Goal: Check status: Check status

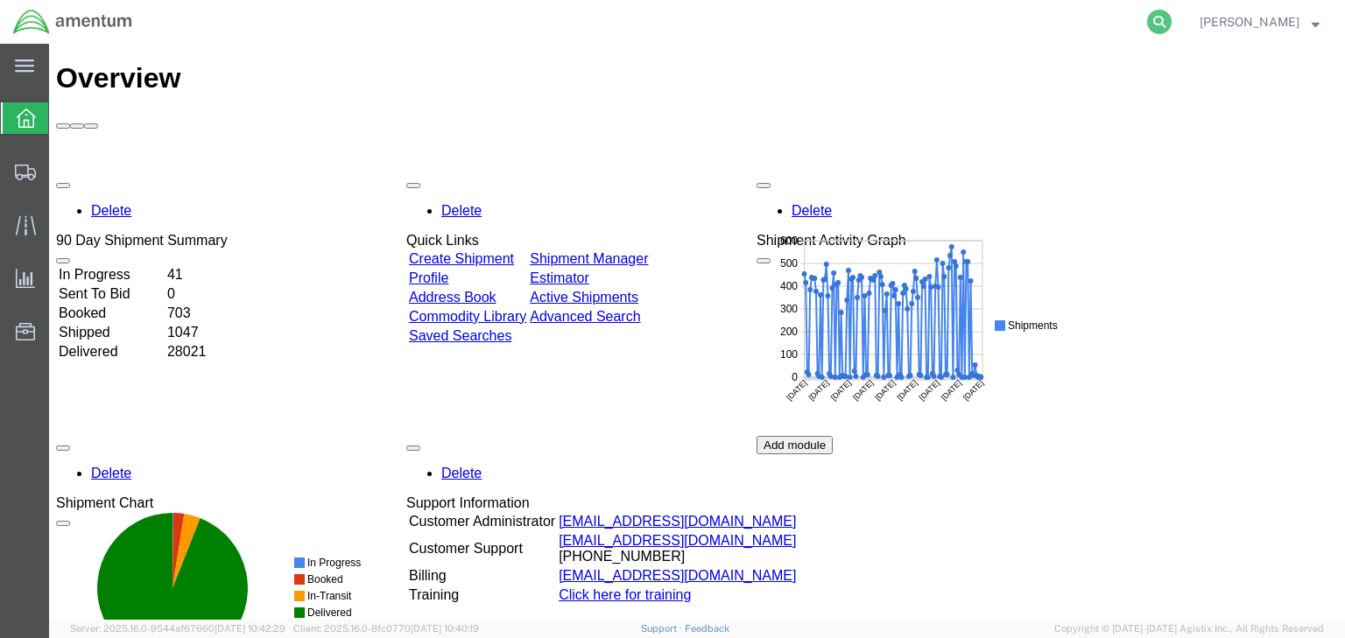
click at [1172, 14] on icon at bounding box center [1159, 22] width 25 height 25
click at [921, 29] on input "search" at bounding box center [881, 22] width 532 height 42
paste input "56468145"
type input "56468145"
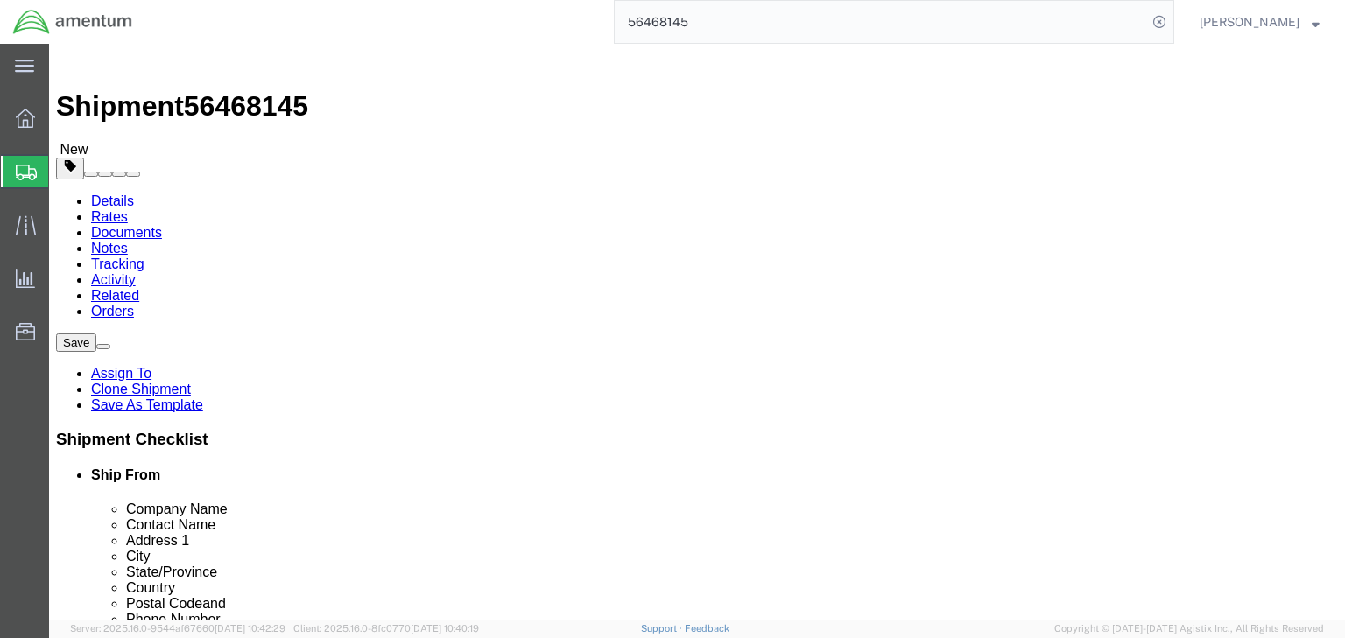
select select "49929"
select select
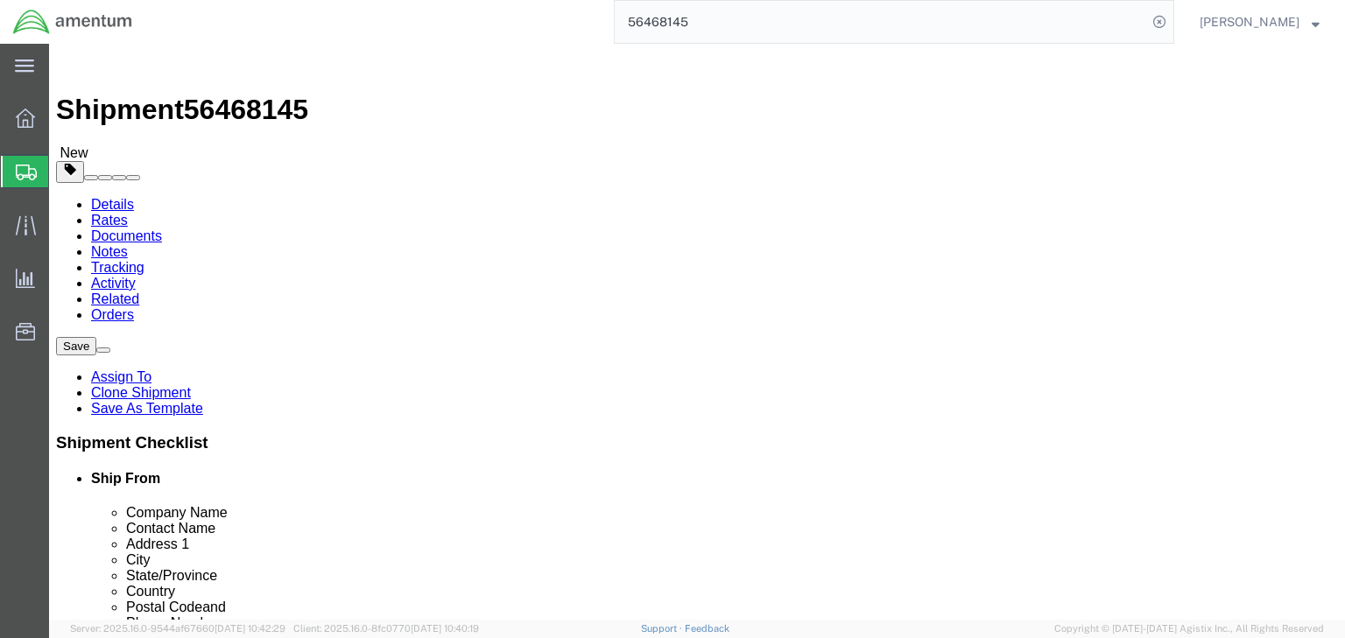
click icon
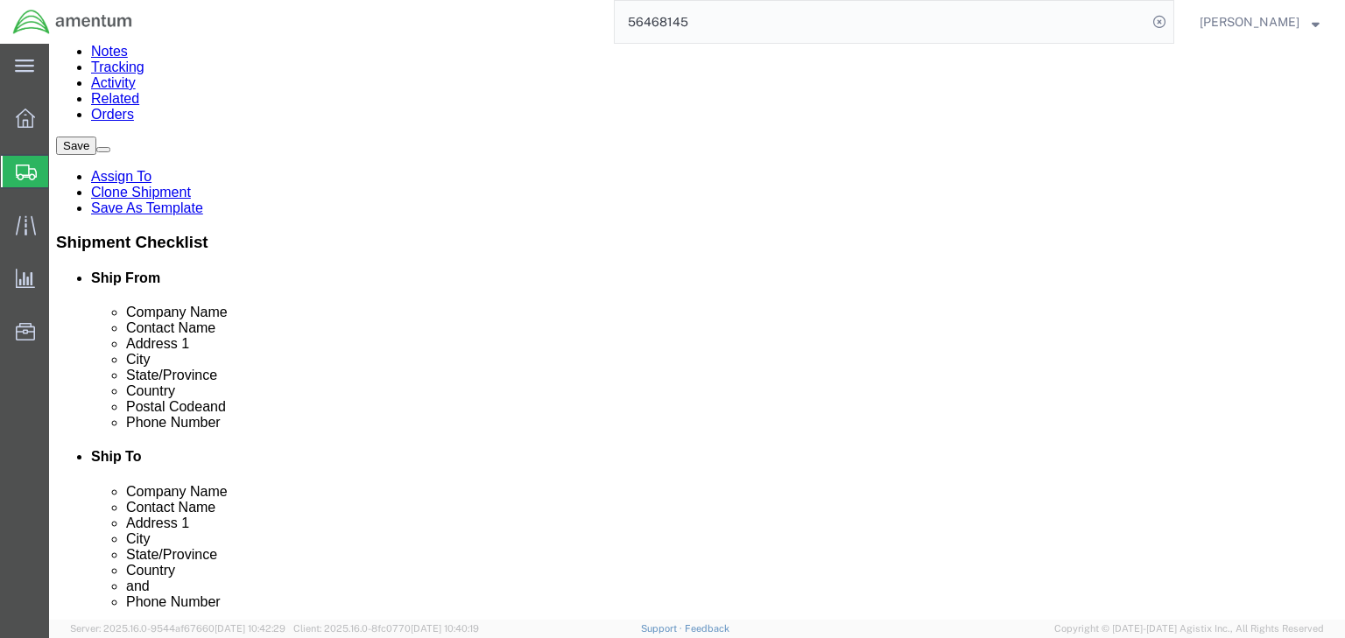
scroll to position [210, 0]
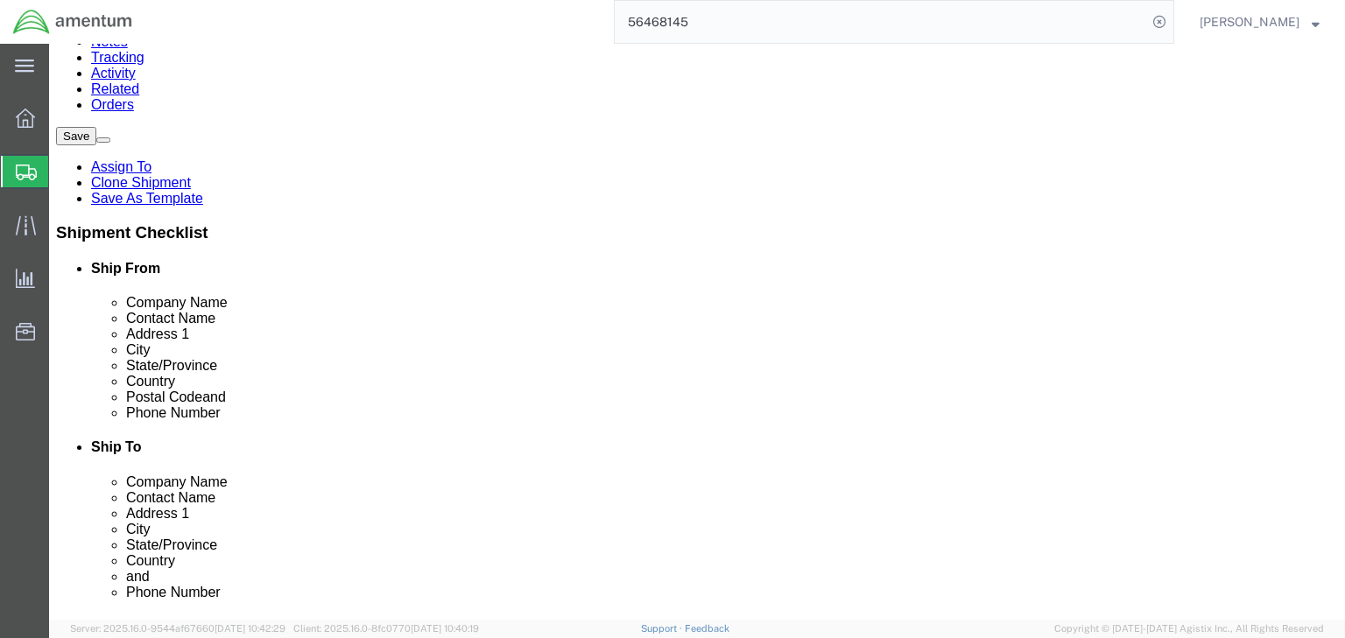
click dd "1.00 Each"
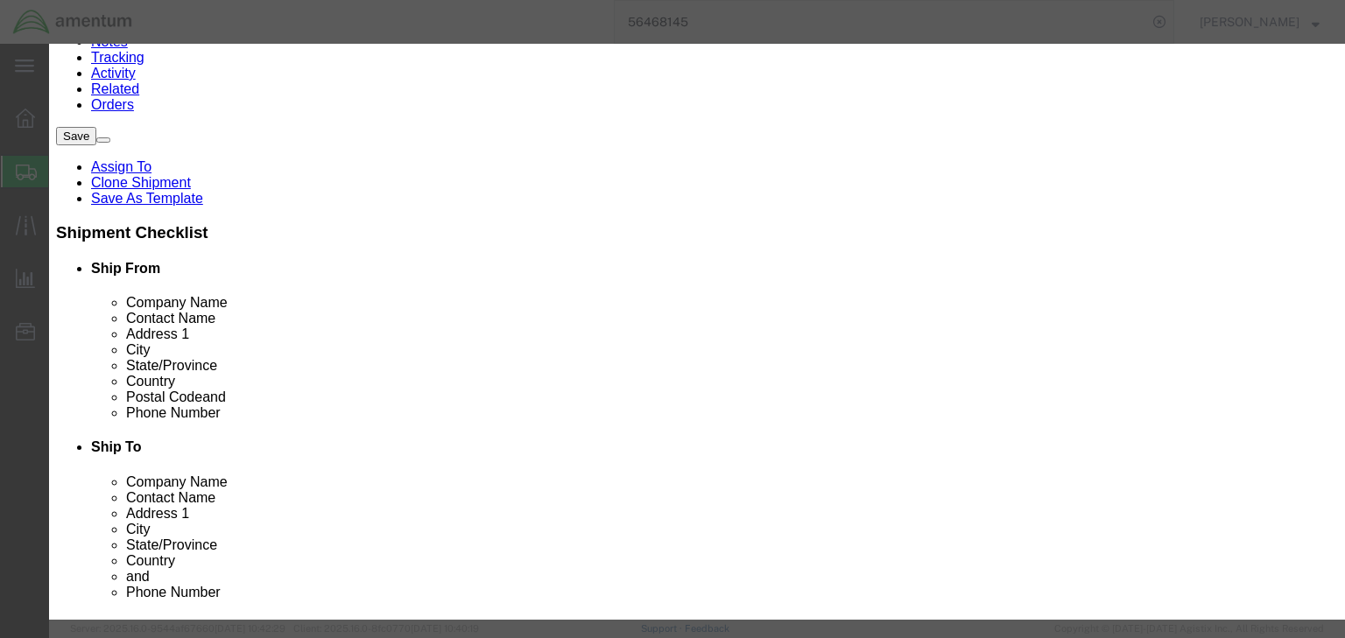
scroll to position [420, 0]
click button "Close"
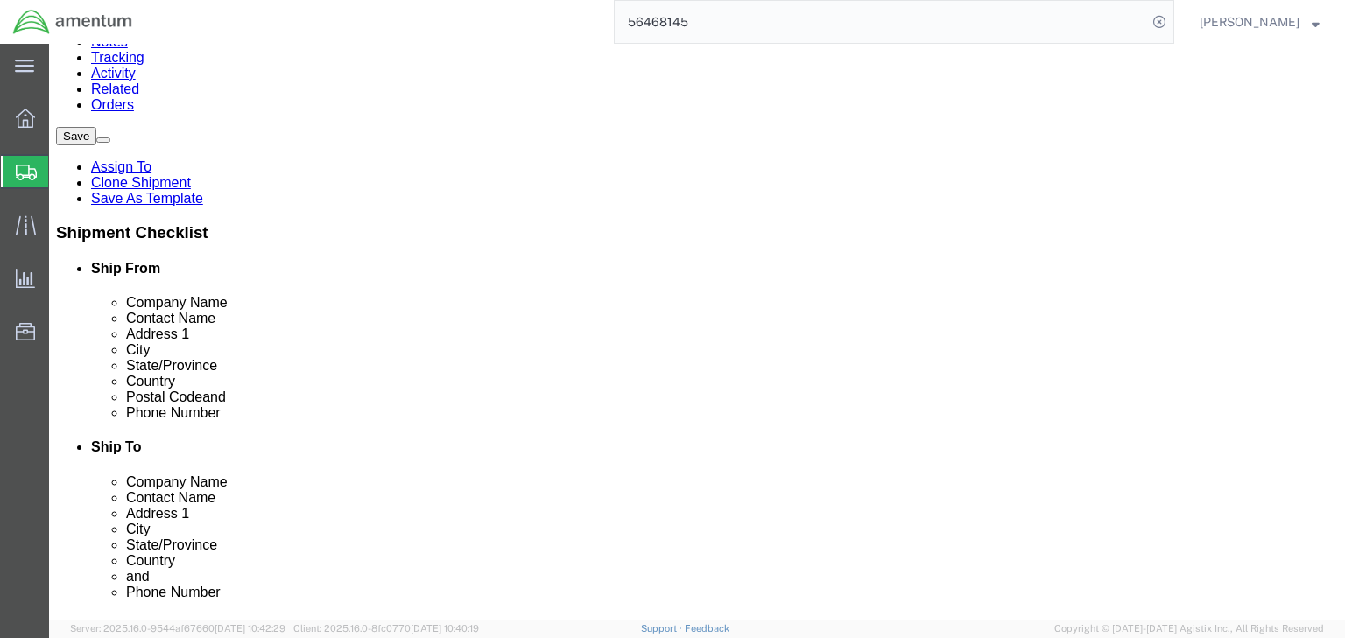
click icon
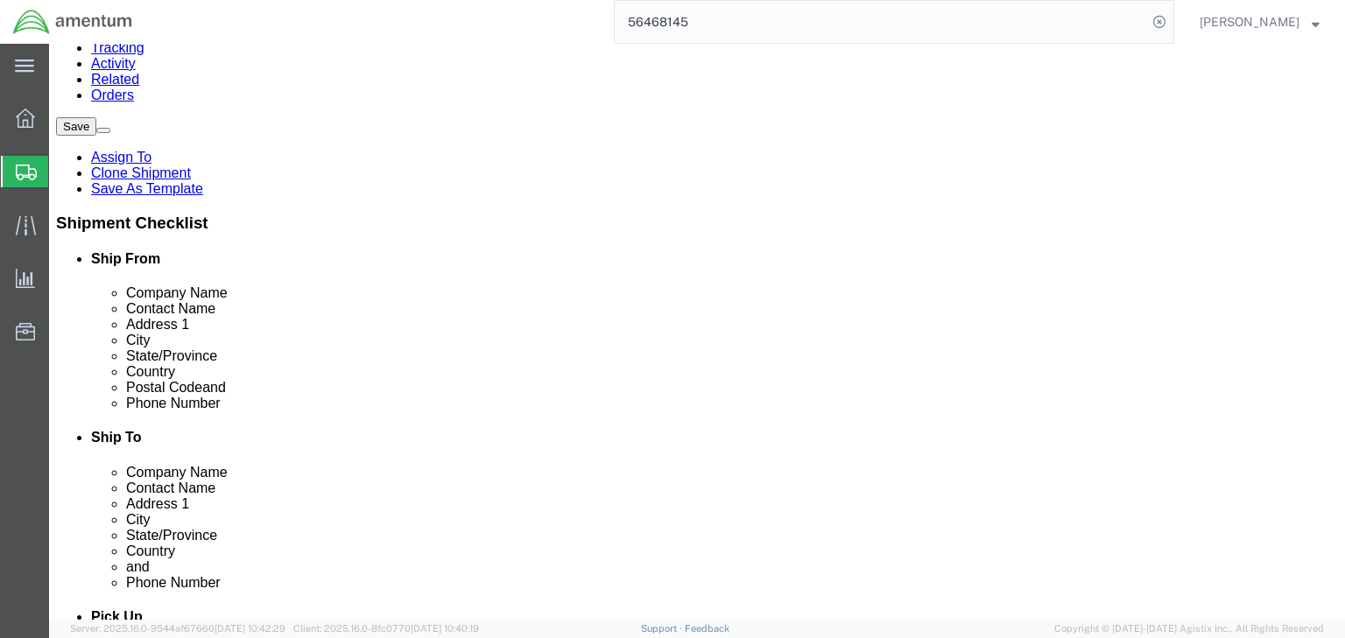
scroll to position [205, 0]
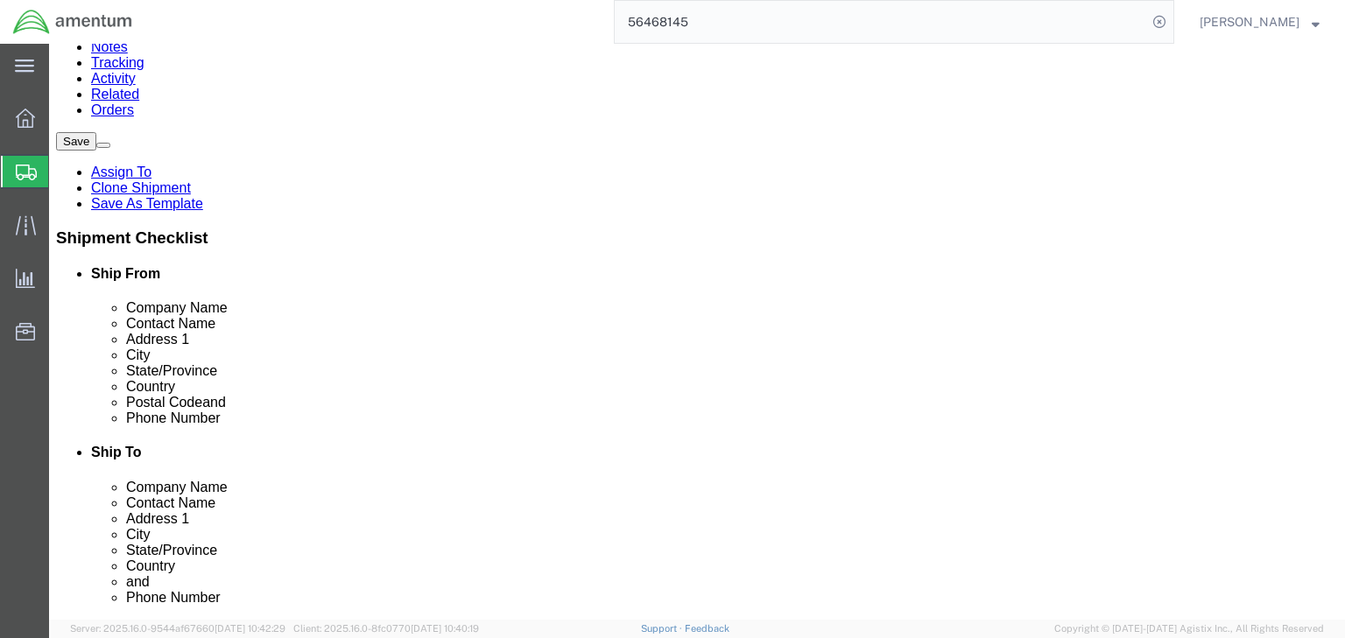
click link "Documents"
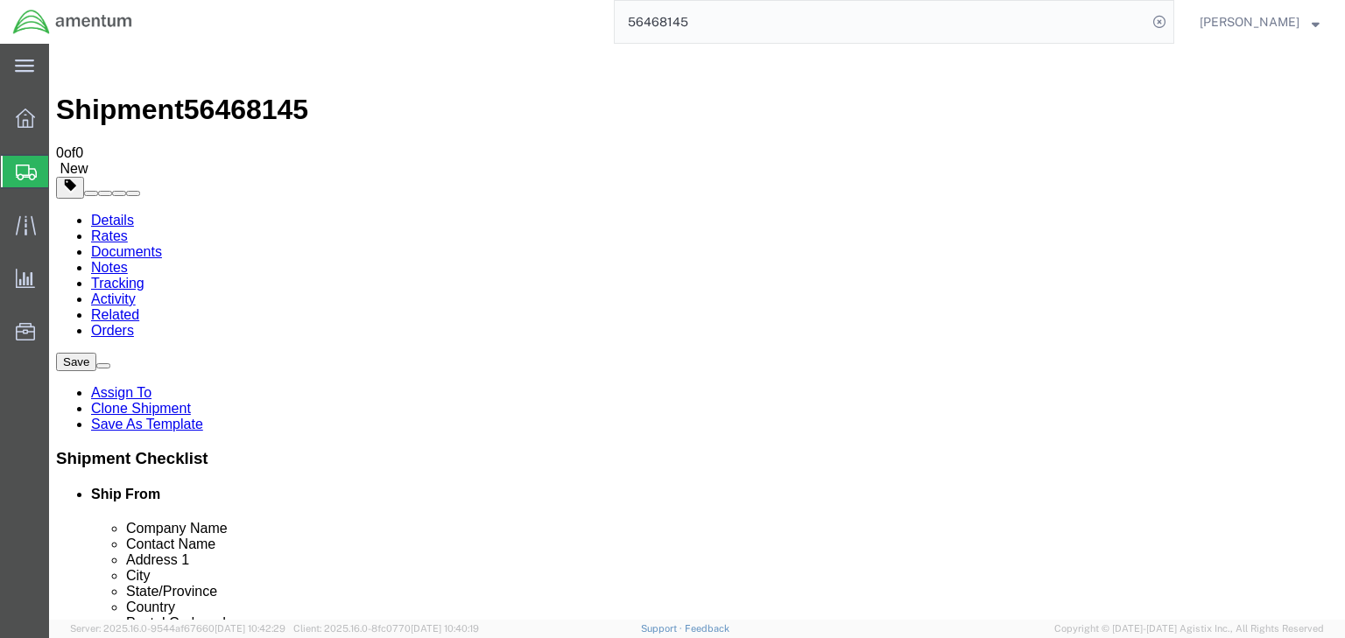
click at [107, 213] on link "Details" at bounding box center [112, 220] width 43 height 15
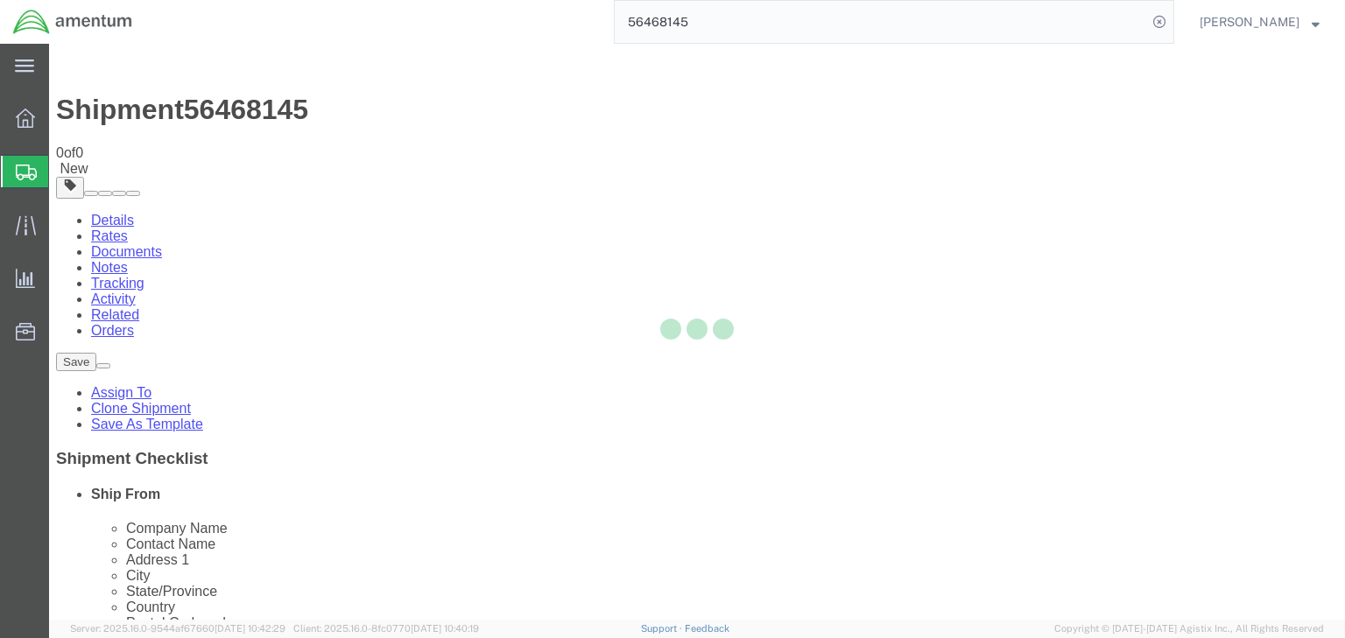
select select "49929"
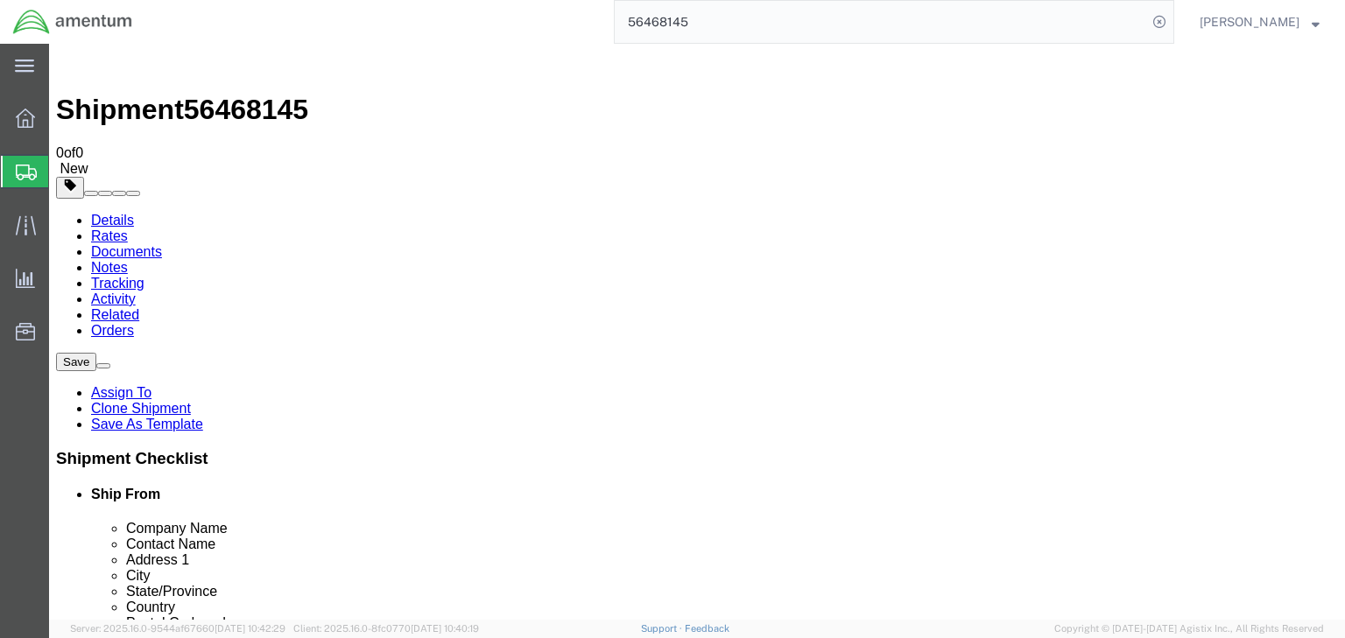
click span "56468145"
copy span "56468145"
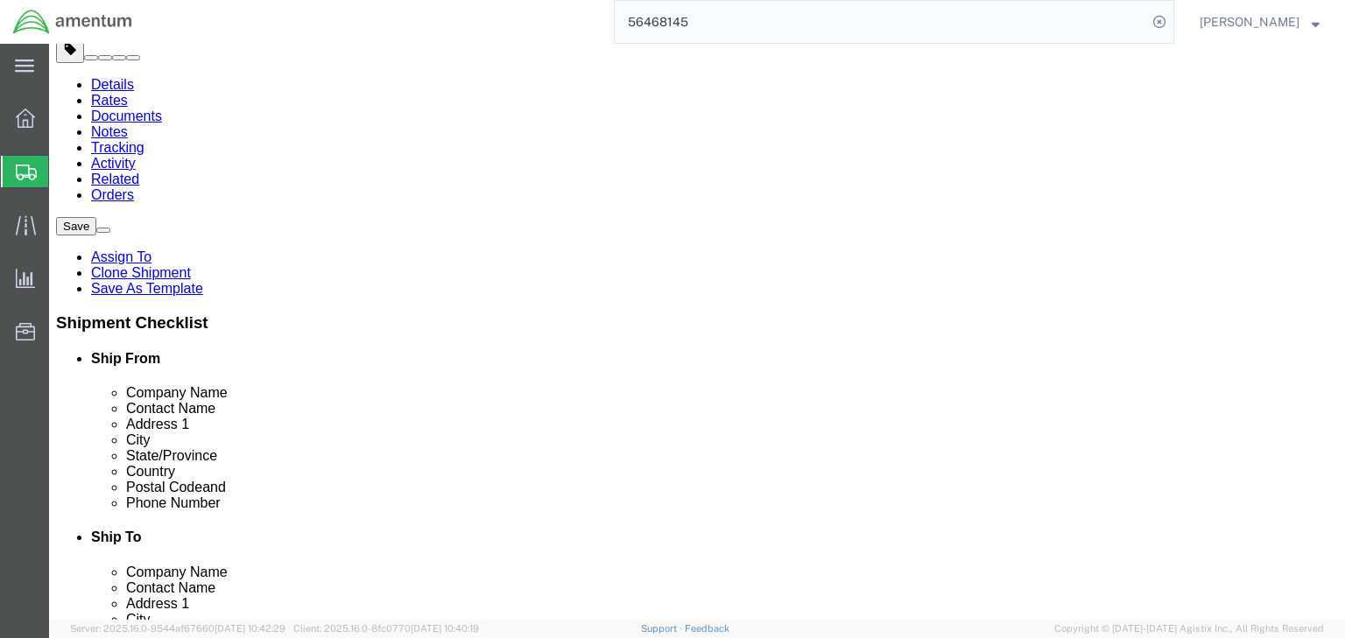
scroll to position [70, 0]
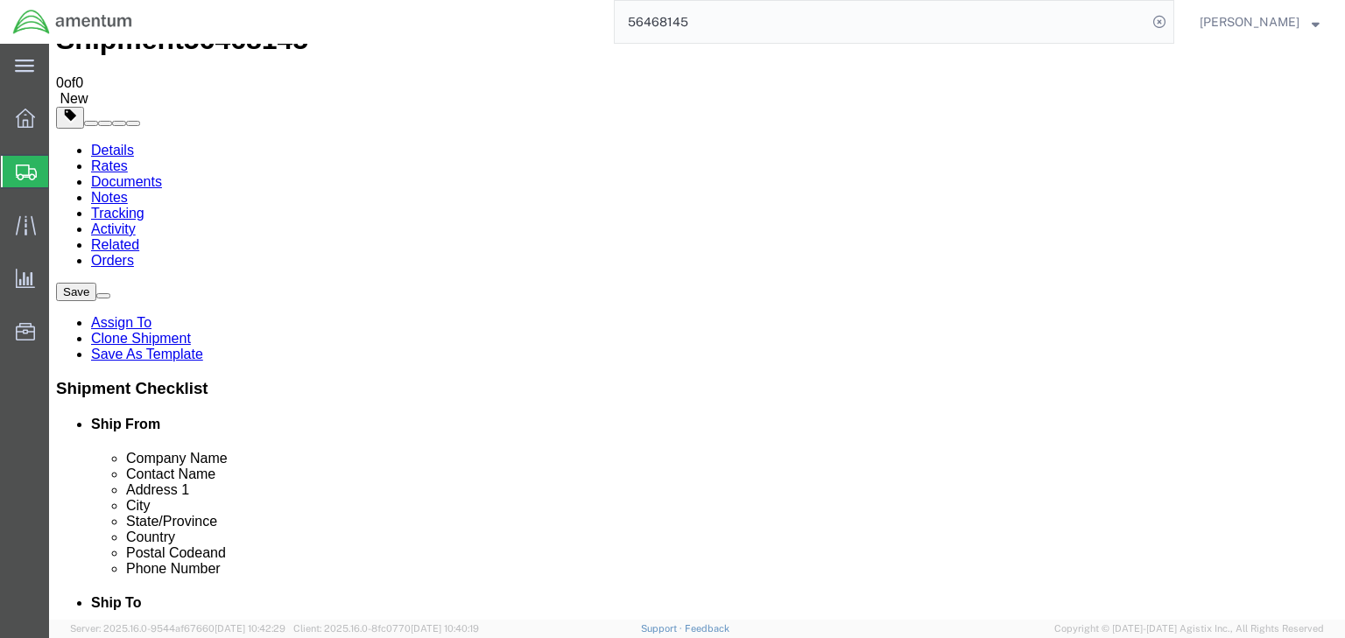
click div "Ship From Location Location CBP_Houston, [GEOGRAPHIC_DATA] Select My Profile Lo…"
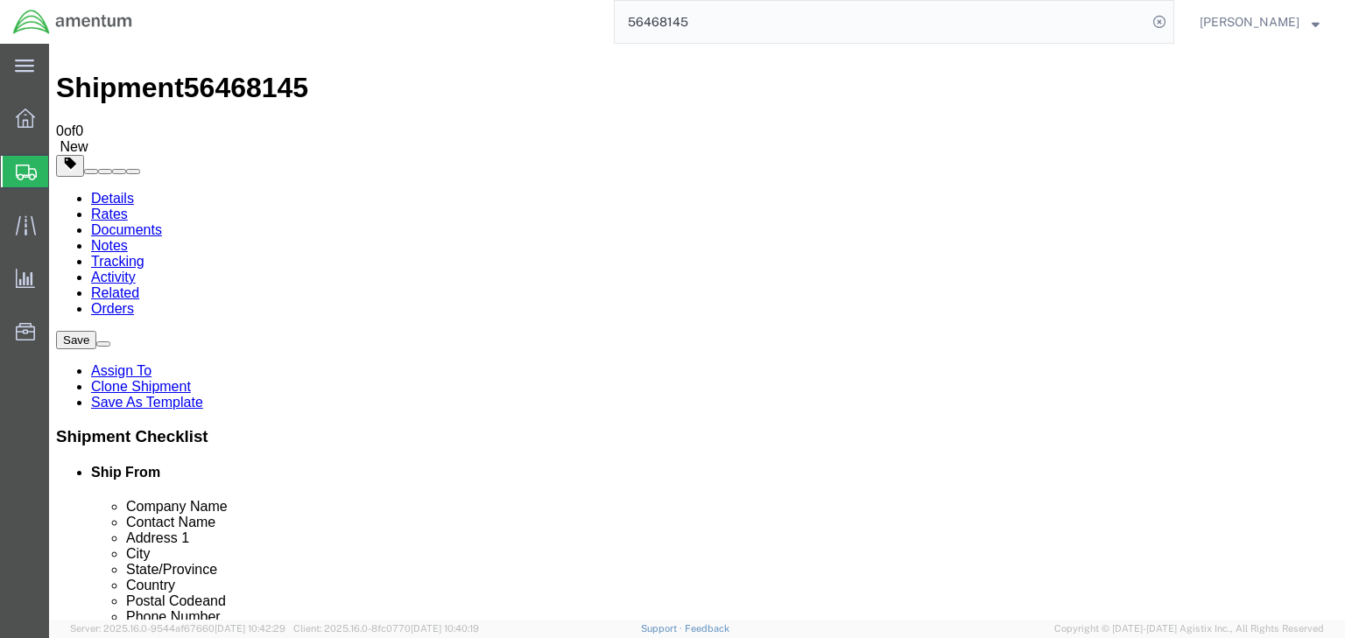
scroll to position [17, 0]
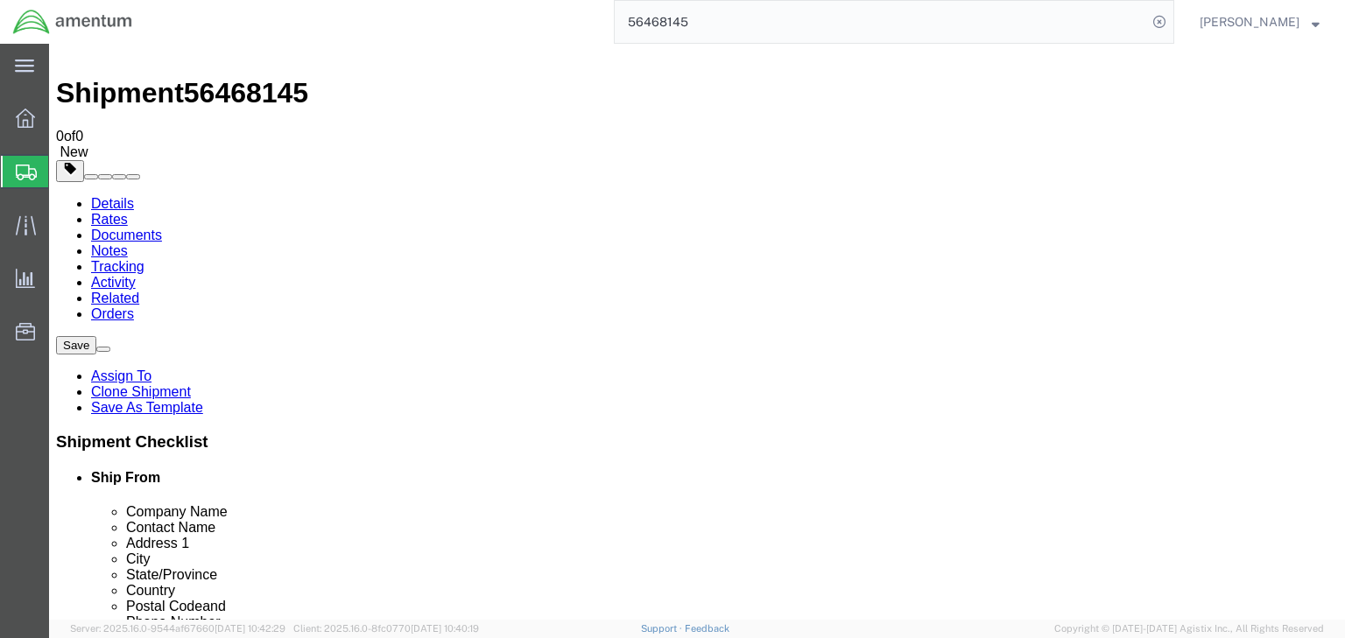
click at [62, 171] on span "Shipments" at bounding box center [55, 171] width 14 height 35
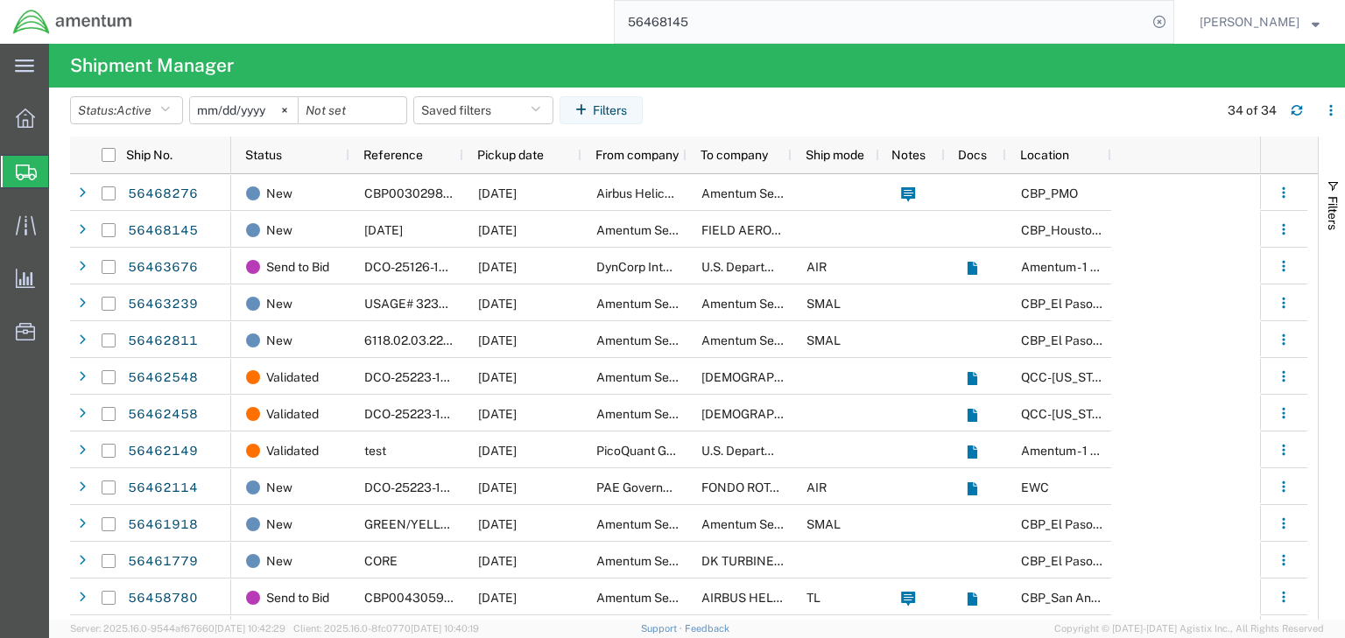
click at [991, 25] on input "56468145" at bounding box center [881, 22] width 532 height 42
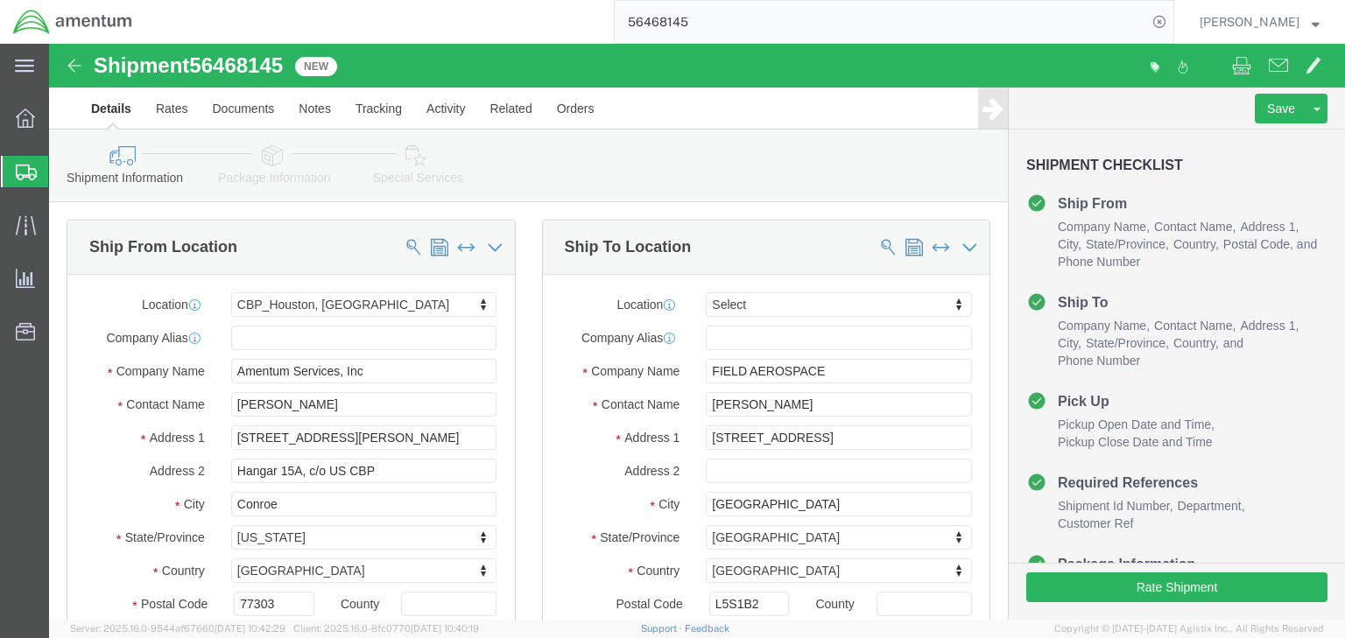
select select "49929"
select select
click at [62, 168] on span "Shipments" at bounding box center [55, 171] width 14 height 35
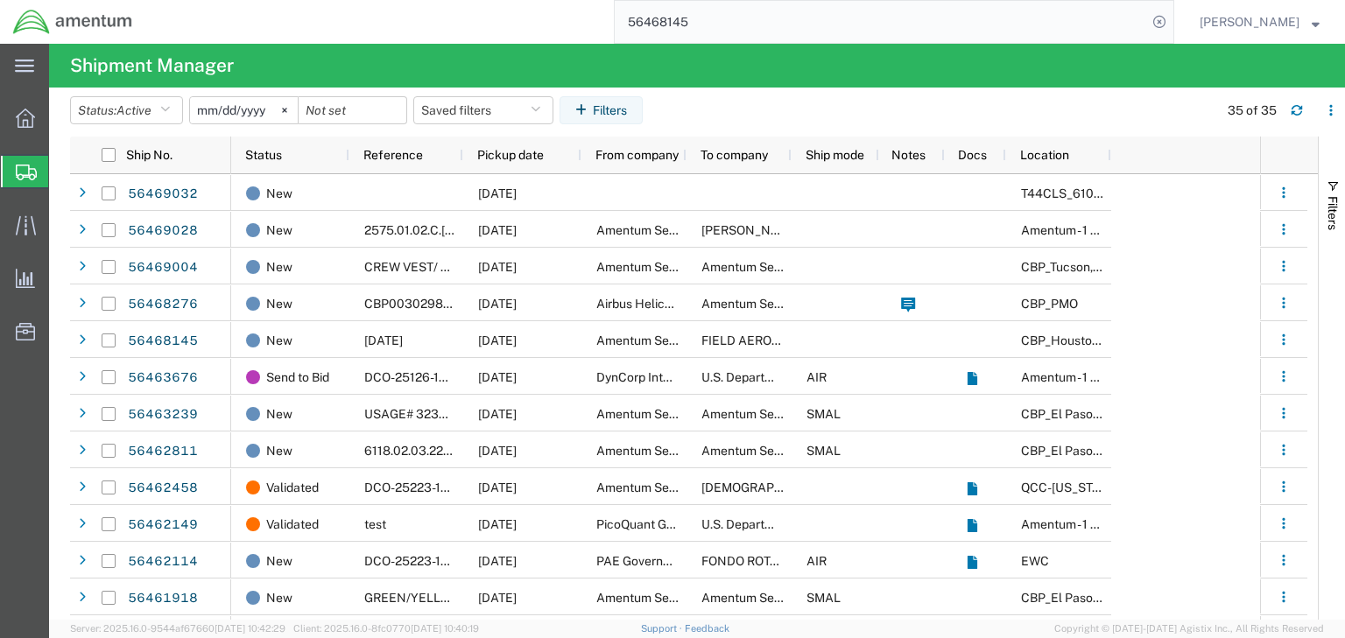
click at [805, 29] on input "56468145" at bounding box center [881, 22] width 532 height 42
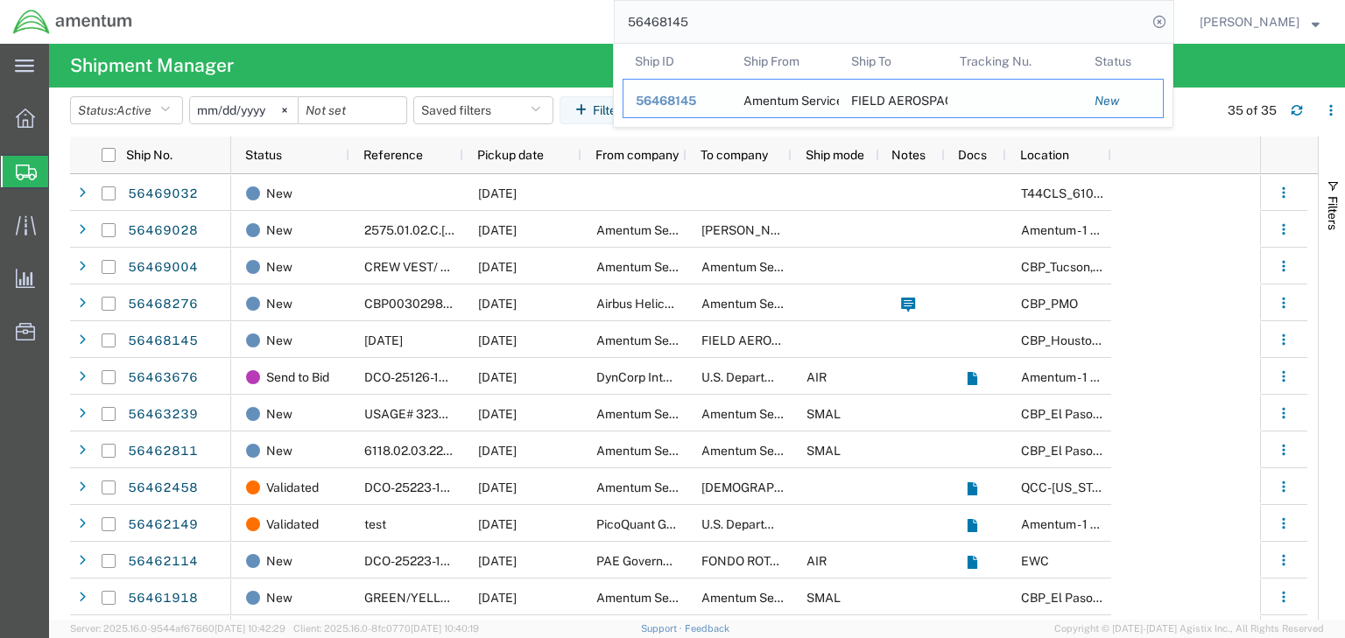
click at [800, 94] on div "Amentum Services, Inc" at bounding box center [785, 99] width 84 height 38
click at [704, 92] on div "56468145" at bounding box center [677, 101] width 83 height 18
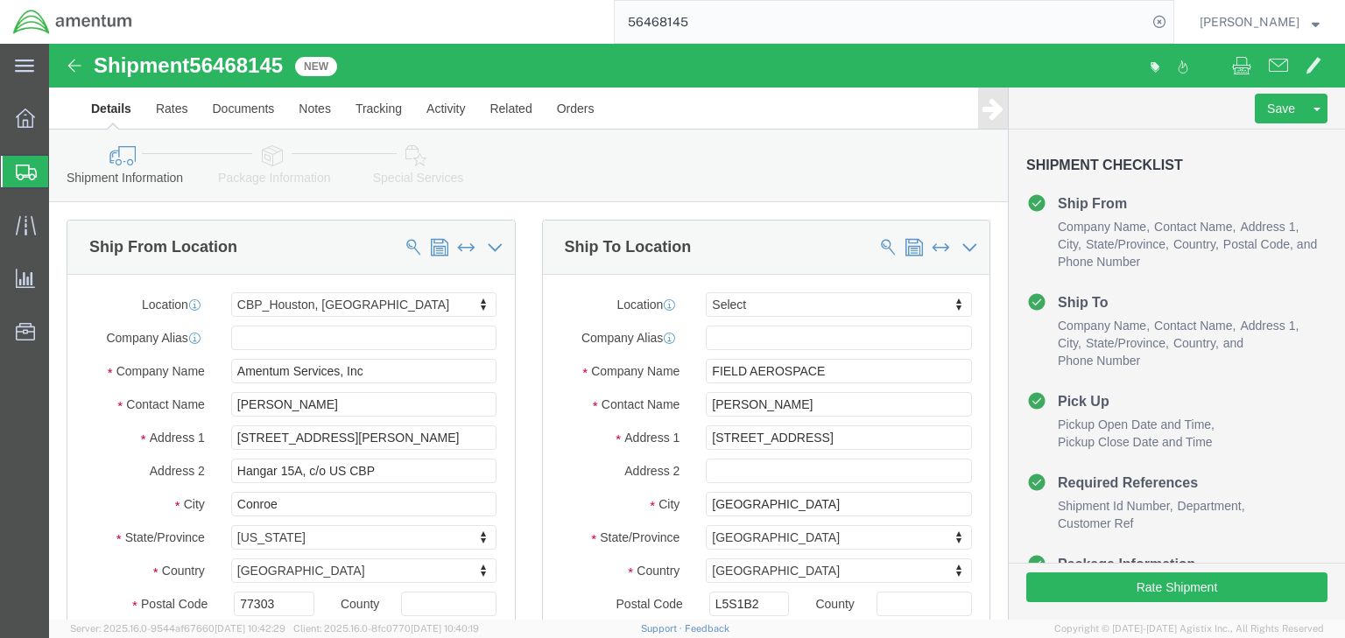
select select "49929"
select select
click at [62, 172] on span "Shipments" at bounding box center [55, 171] width 14 height 35
